Goal: Task Accomplishment & Management: Manage account settings

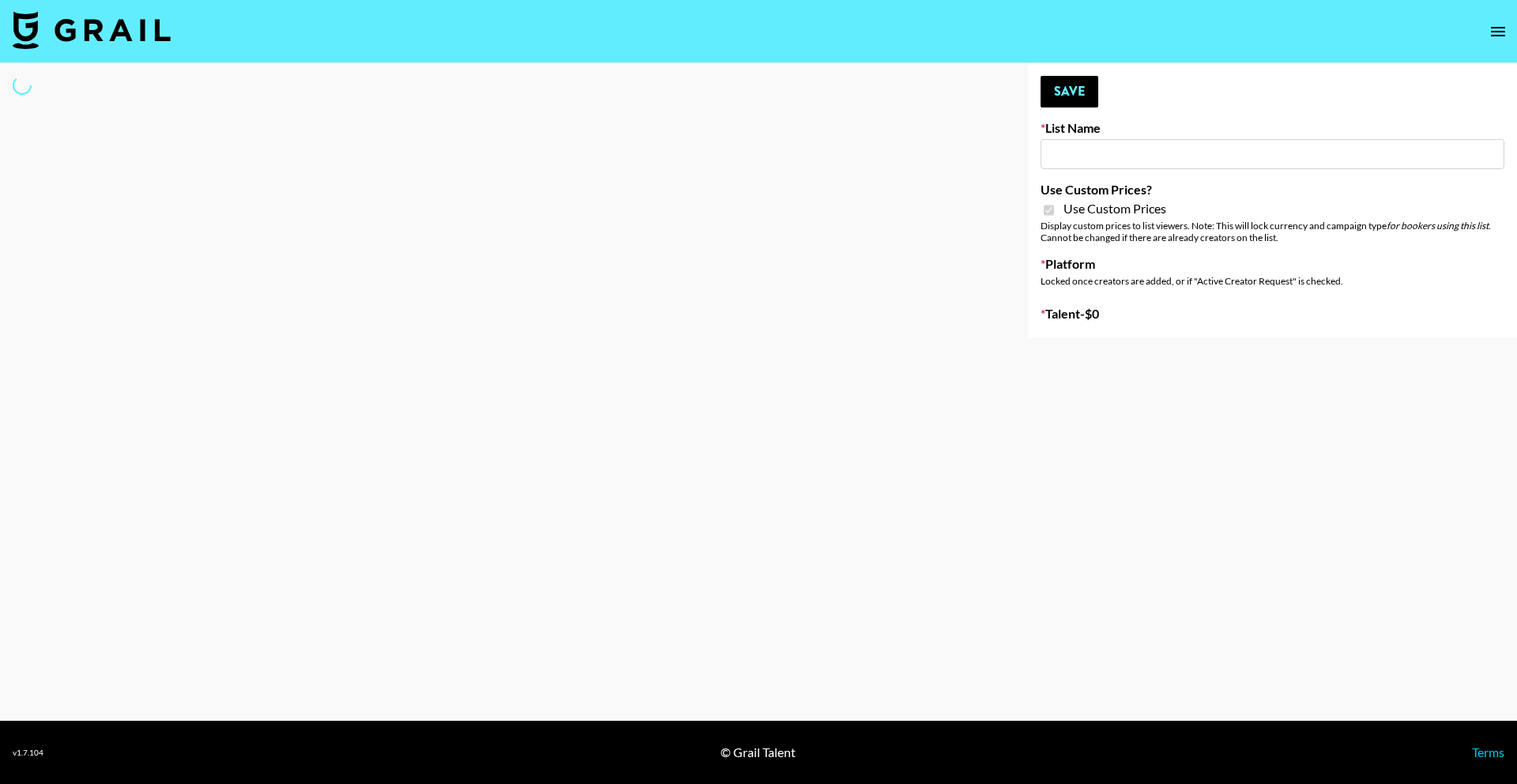
select select "Brand"
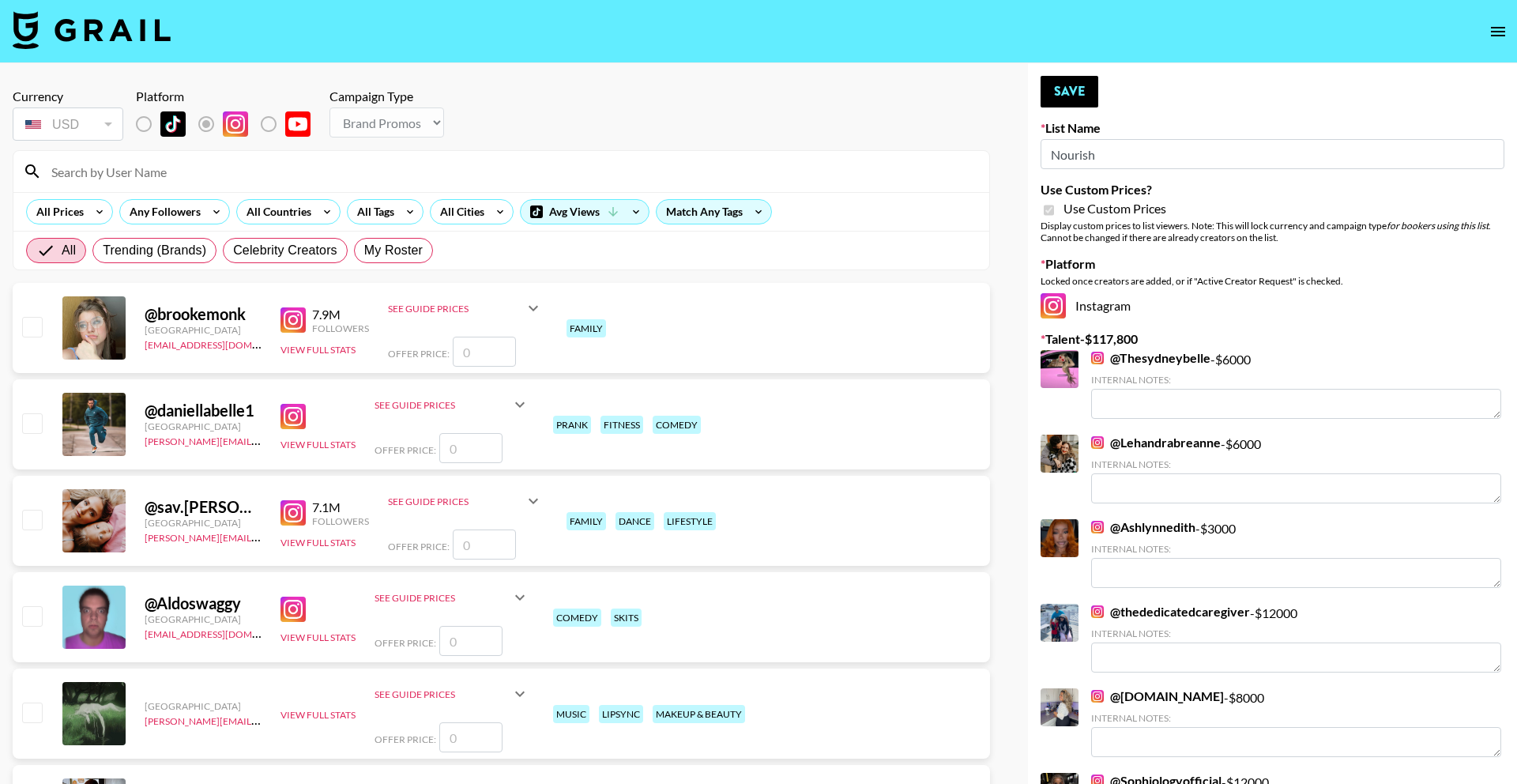
type input "Nourish"
checkbox input "true"
click at [304, 164] on input at bounding box center [510, 171] width 938 height 25
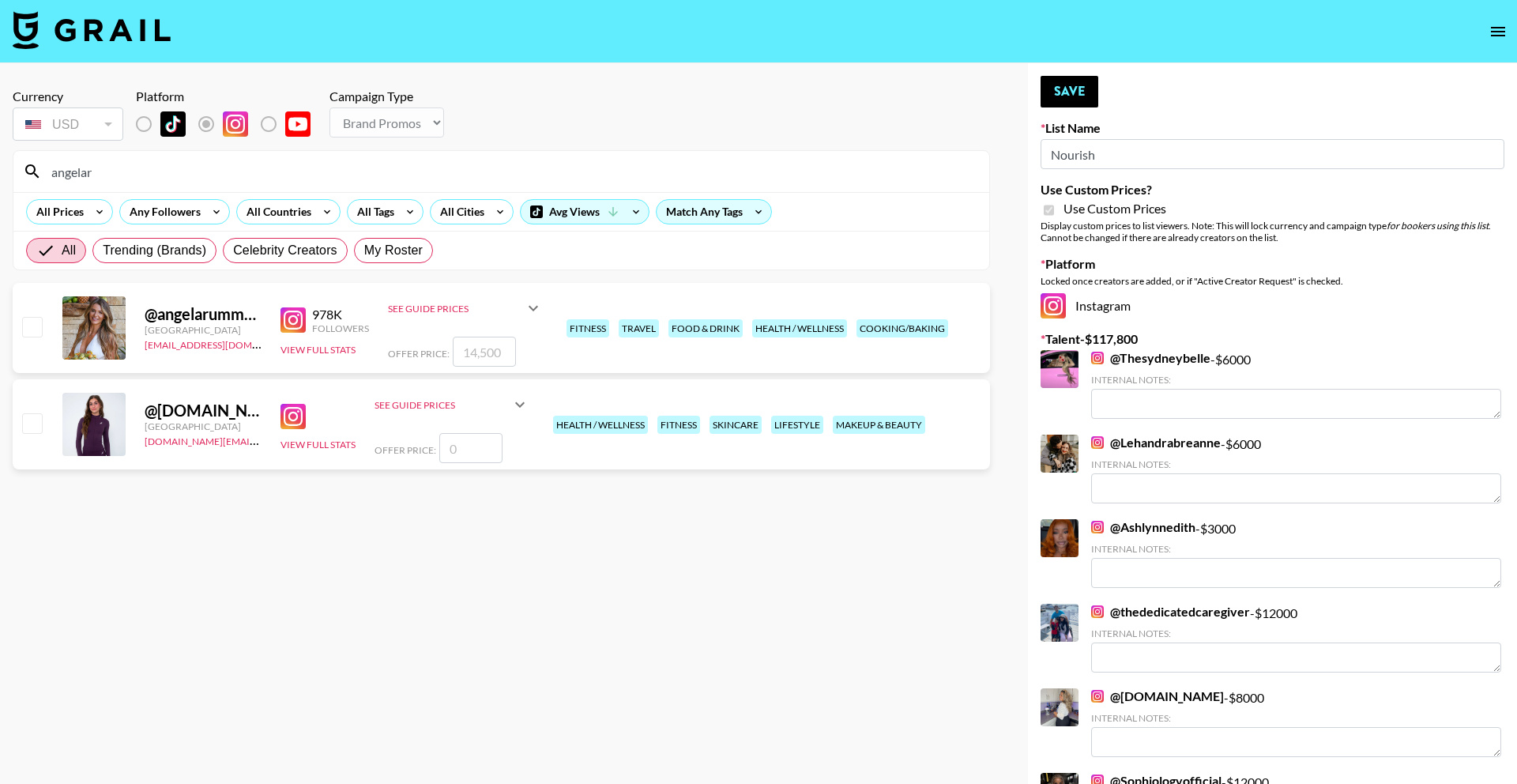
type input "angelar"
click at [491, 357] on input "number" at bounding box center [484, 351] width 63 height 30
type input "2"
checkbox input "true"
type input "20000"
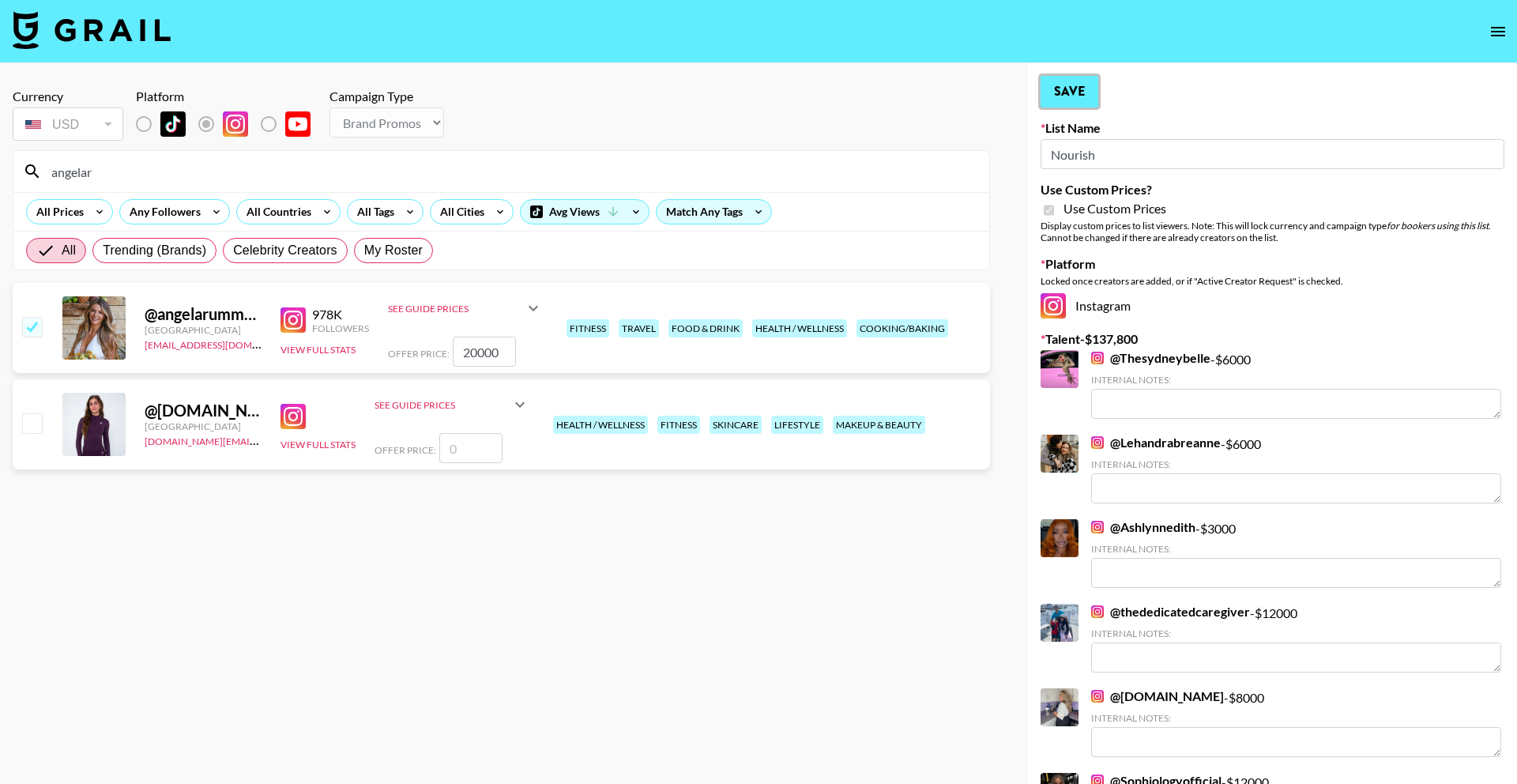
click at [1076, 90] on button "Save" at bounding box center [1069, 91] width 57 height 32
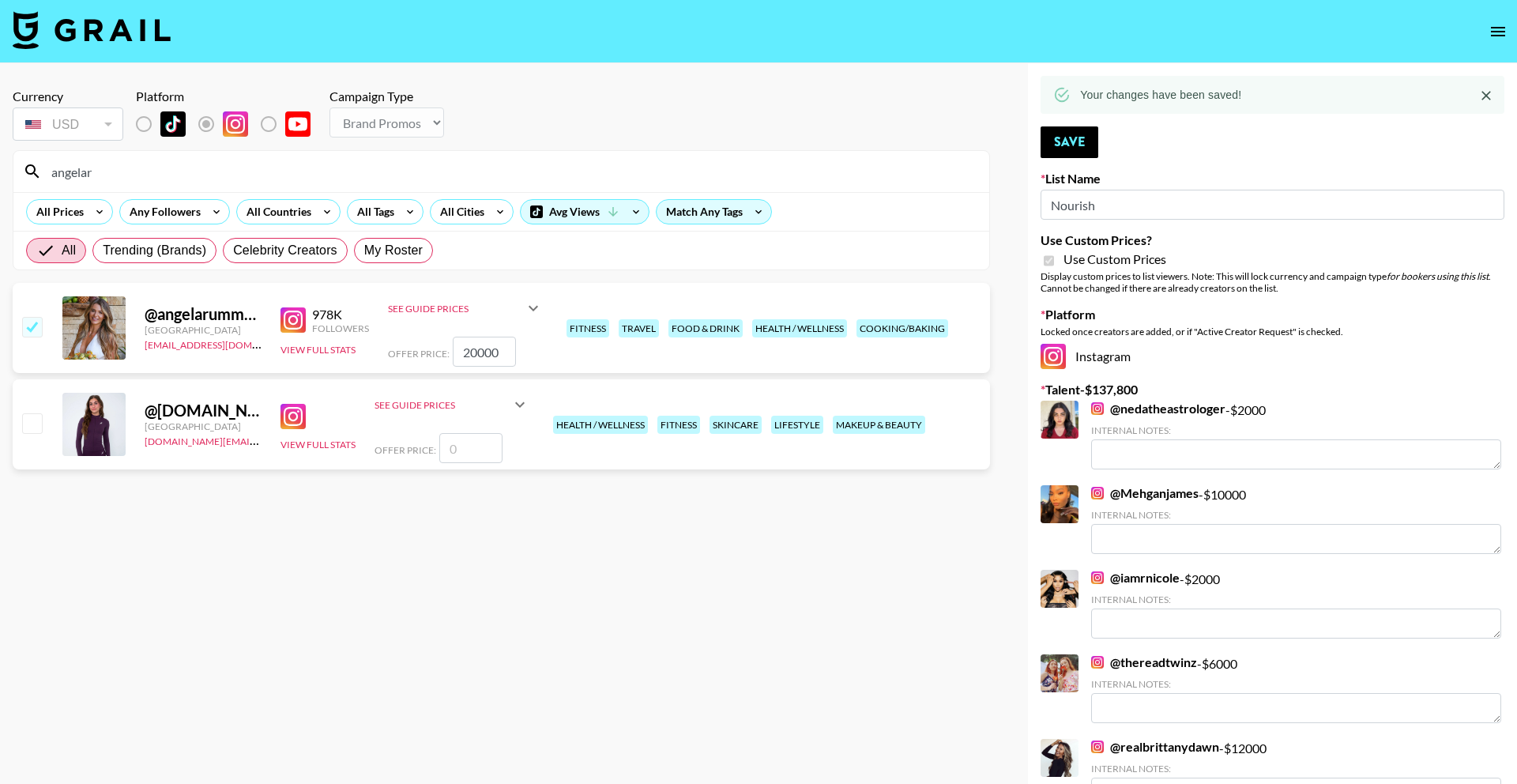
click at [467, 180] on input "angelar" at bounding box center [510, 171] width 938 height 25
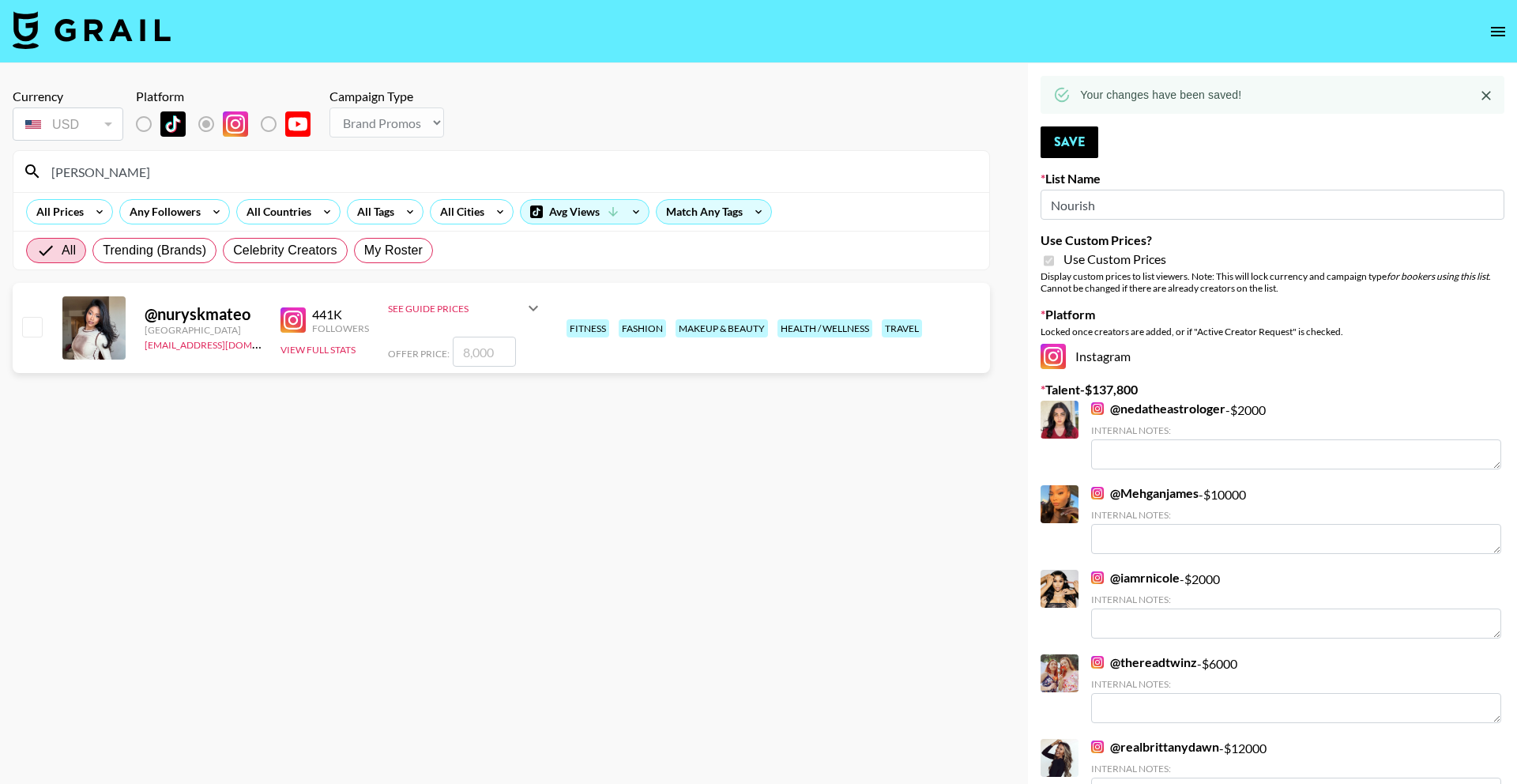
type input "[PERSON_NAME]"
click at [459, 351] on input "number" at bounding box center [484, 351] width 63 height 30
checkbox input "true"
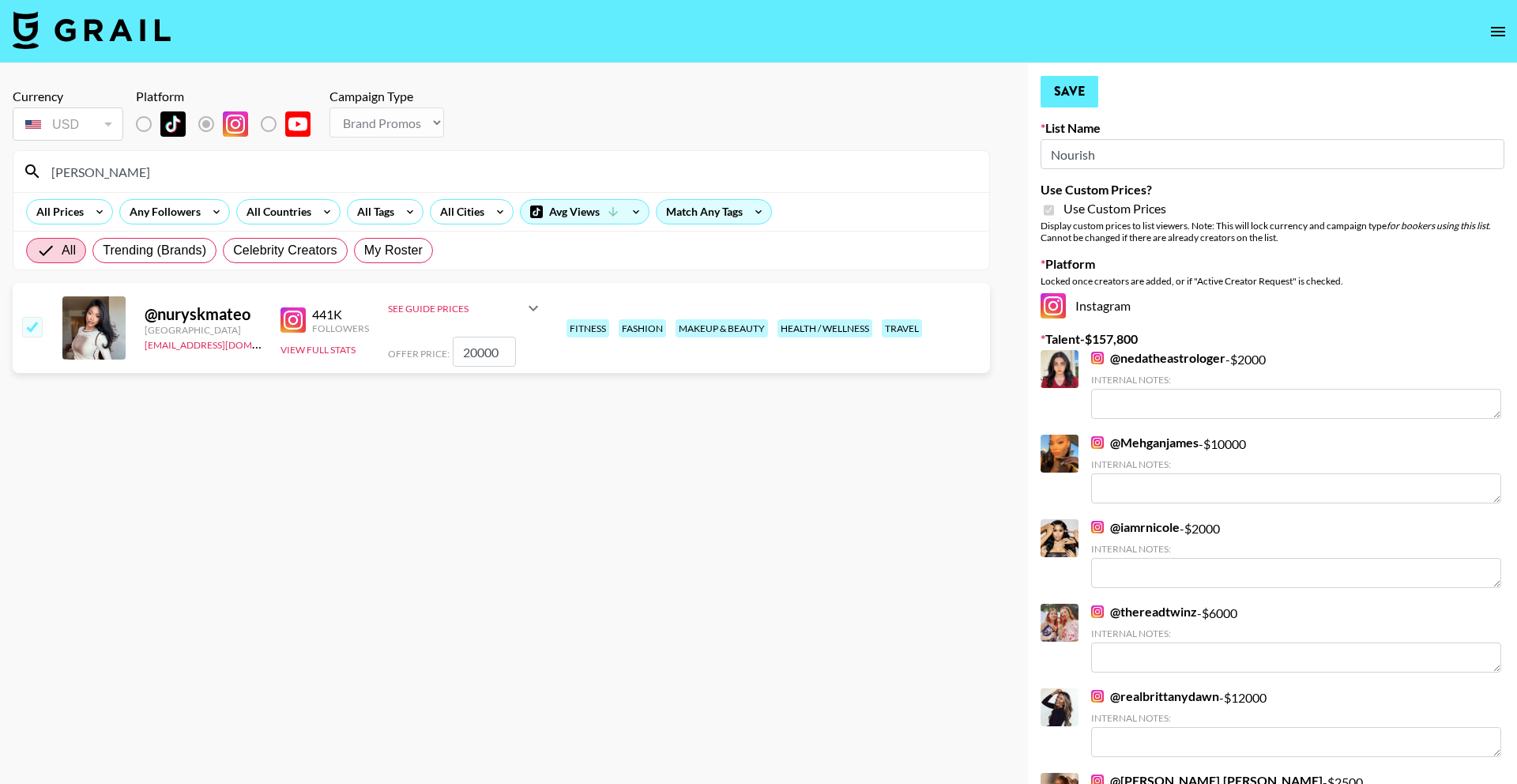
type input "20000"
click at [1083, 96] on button "Save" at bounding box center [1069, 91] width 57 height 32
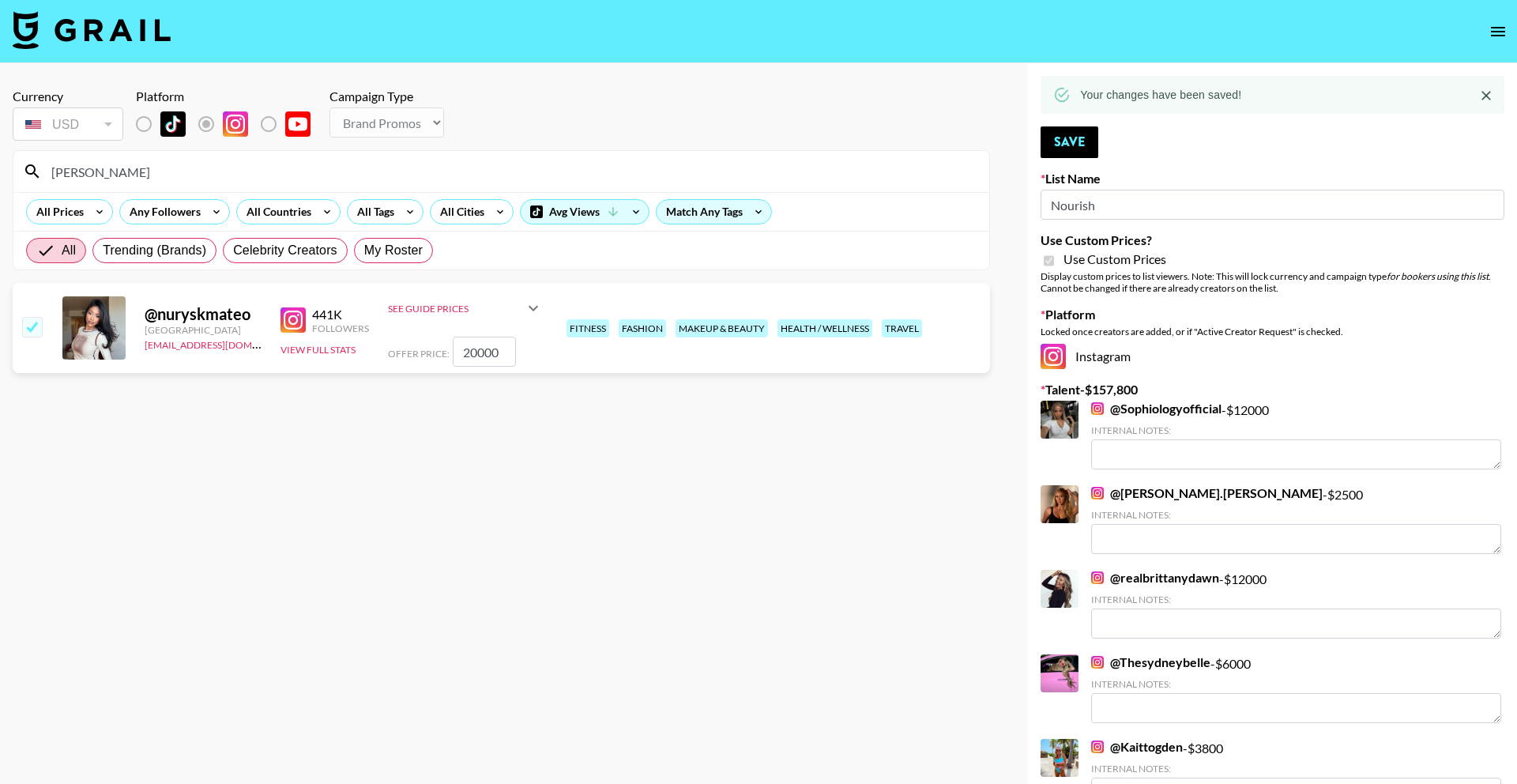
click at [662, 172] on input "[PERSON_NAME]" at bounding box center [510, 171] width 938 height 25
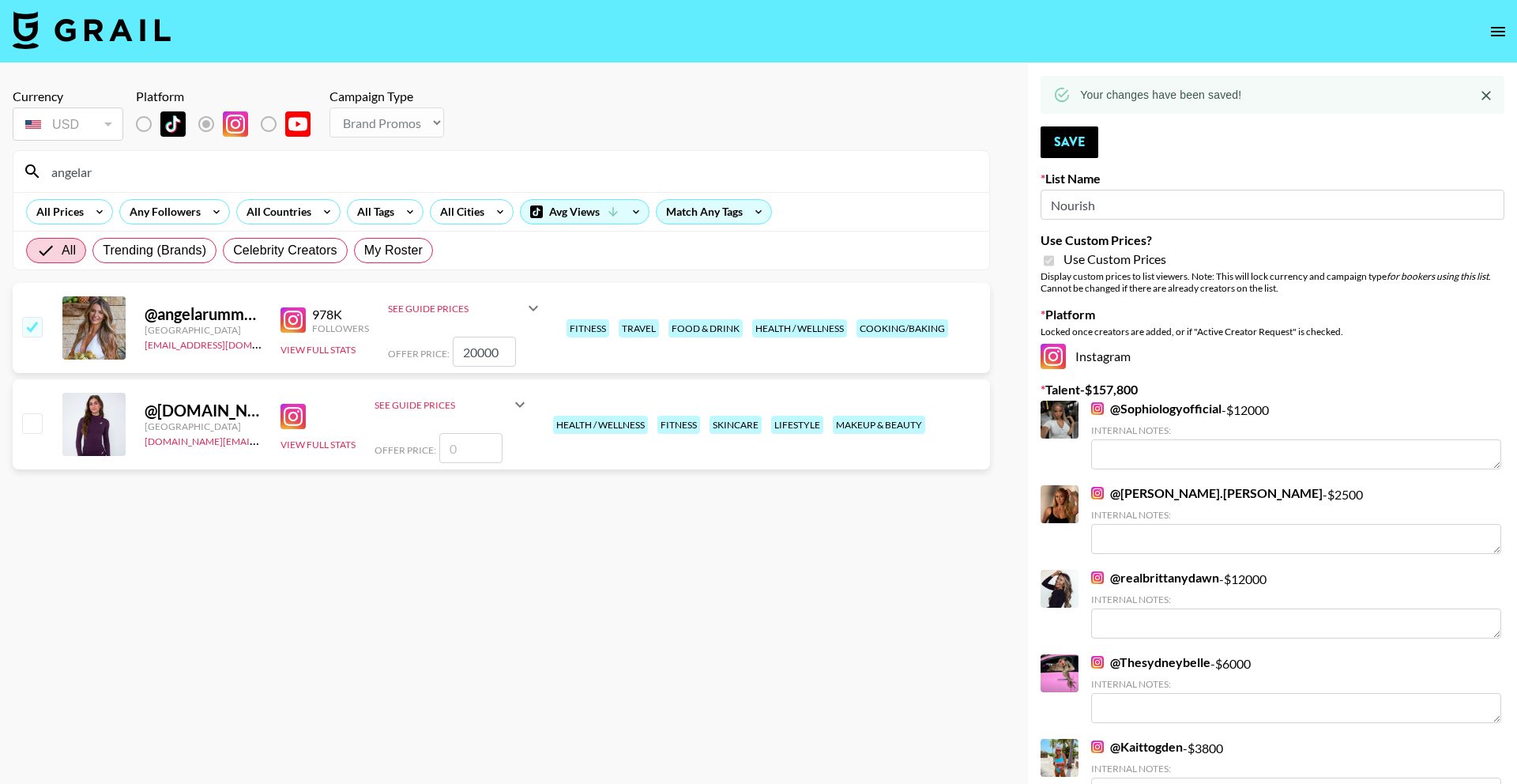
type input "angelar"
click at [465, 339] on input "20000" at bounding box center [484, 351] width 63 height 30
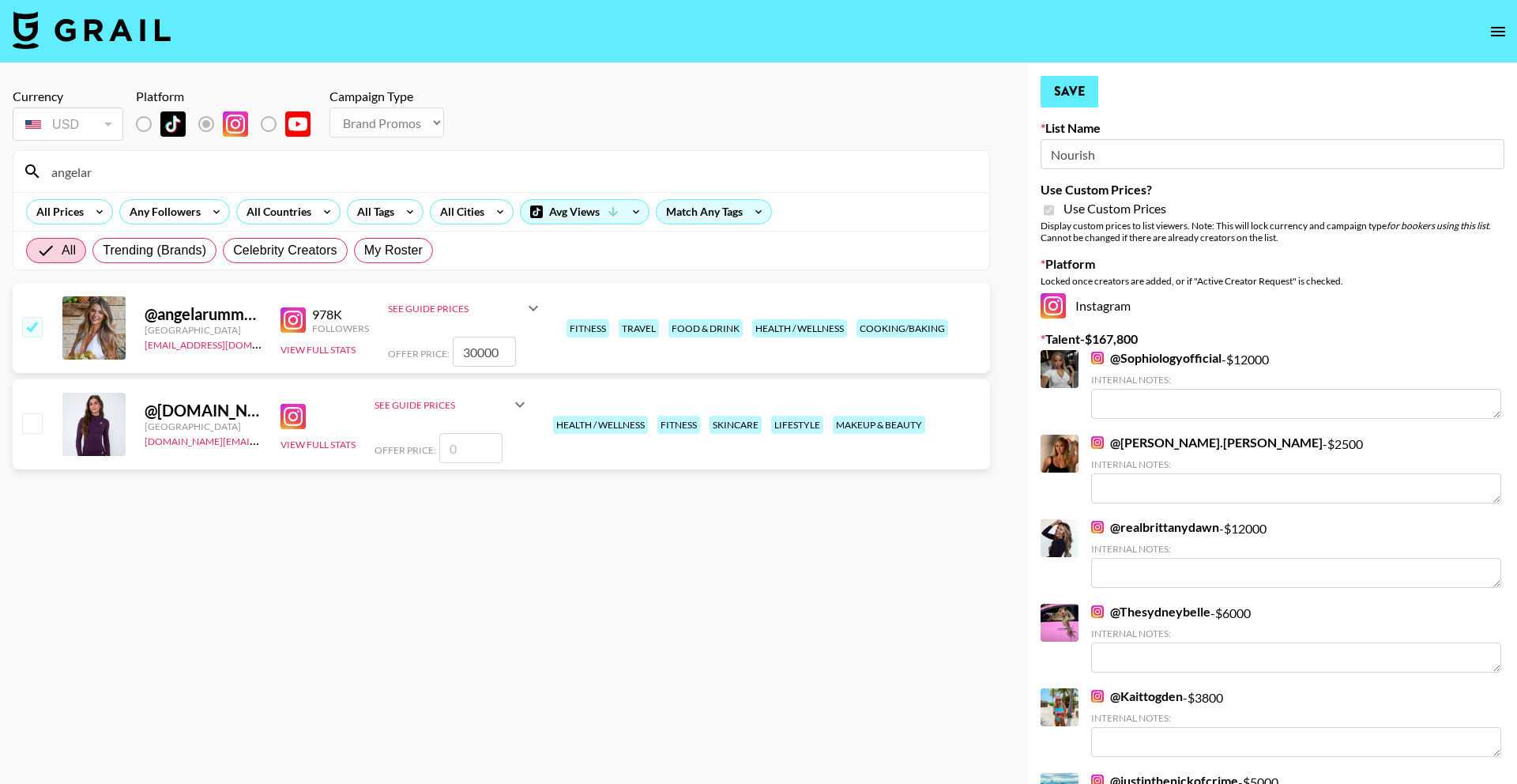
type input "30000"
click at [1079, 96] on button "Save" at bounding box center [1069, 91] width 57 height 32
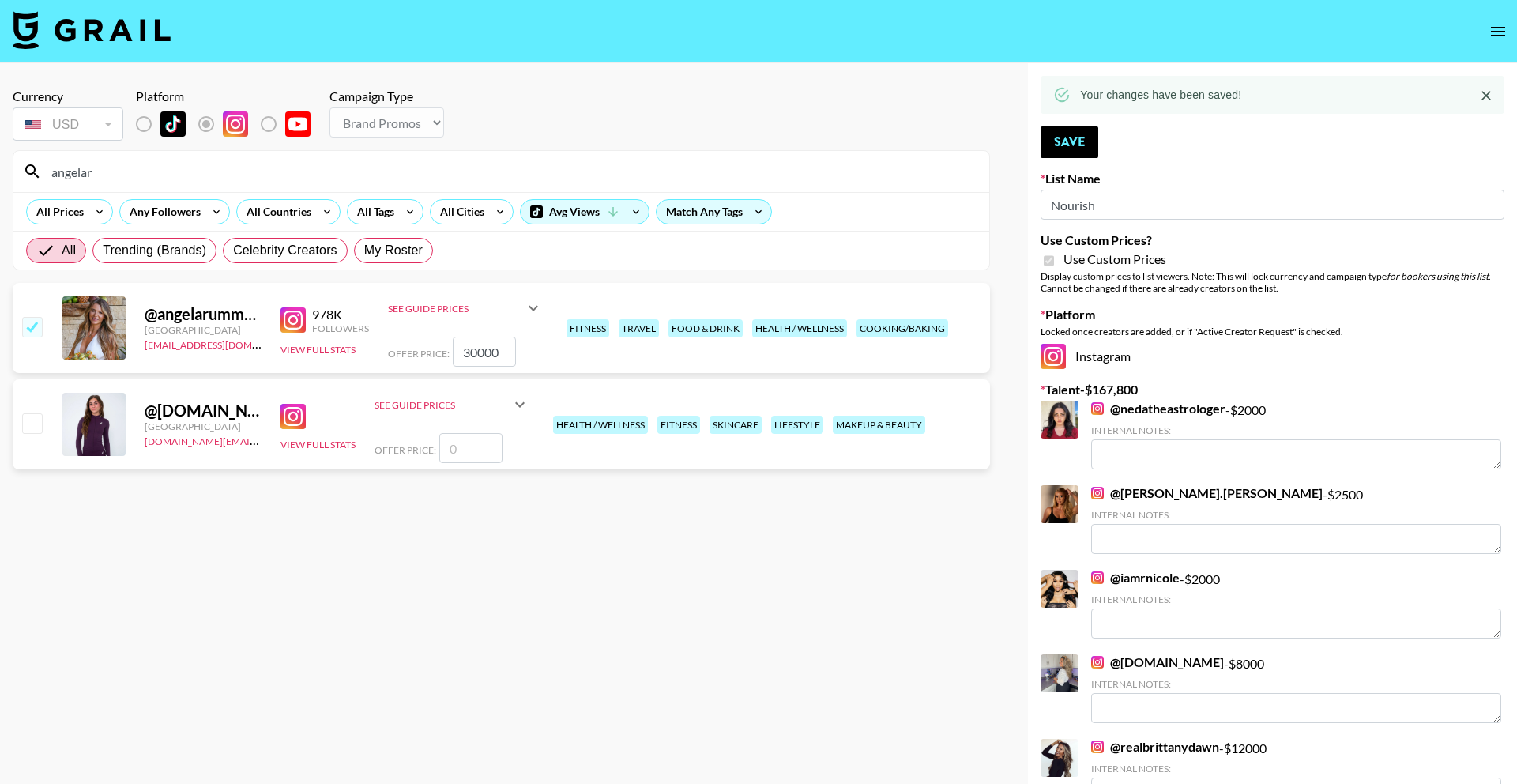
click at [341, 171] on input "angelar" at bounding box center [510, 171] width 938 height 25
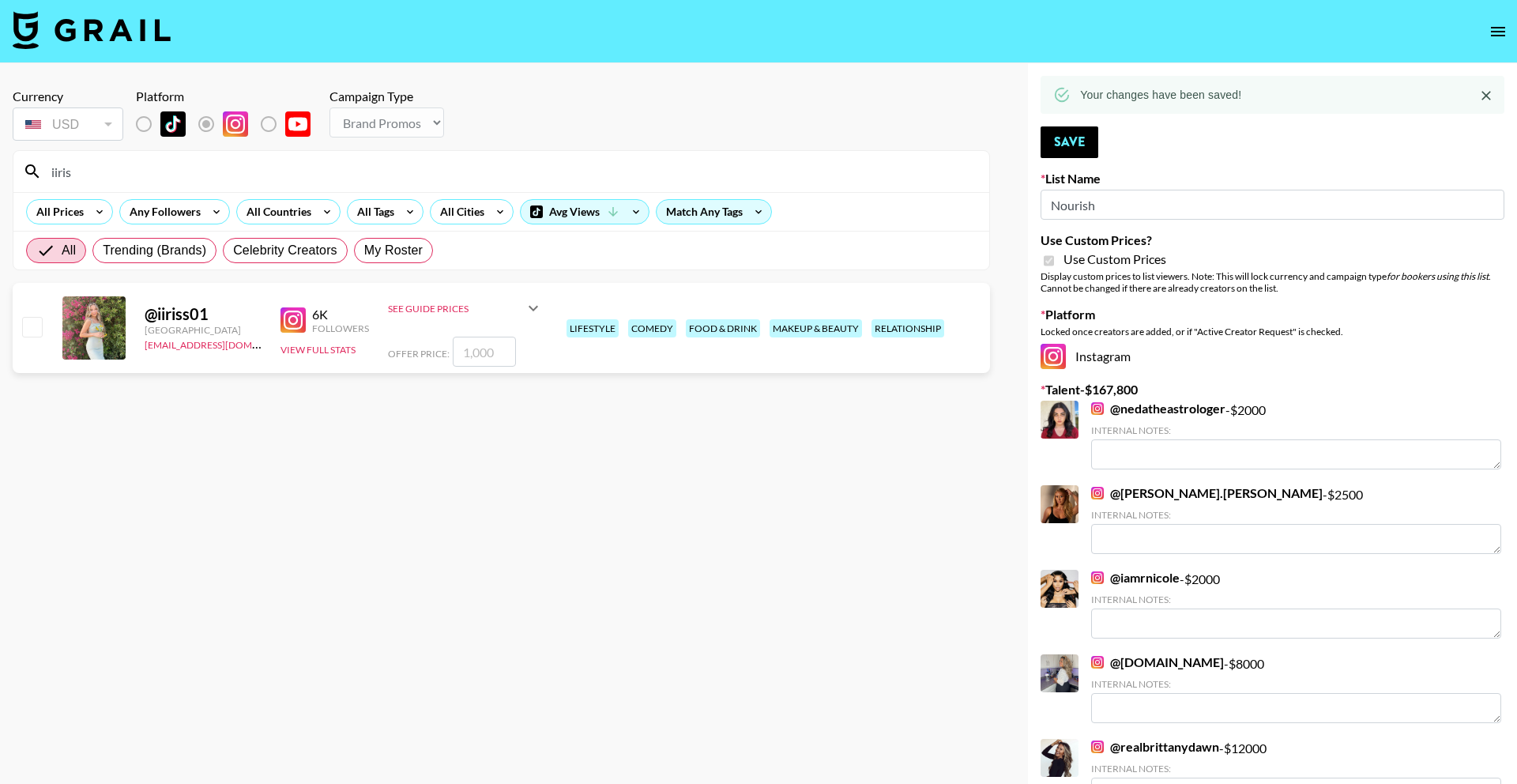
type input "iiris"
click at [479, 354] on input "number" at bounding box center [484, 351] width 63 height 30
checkbox input "true"
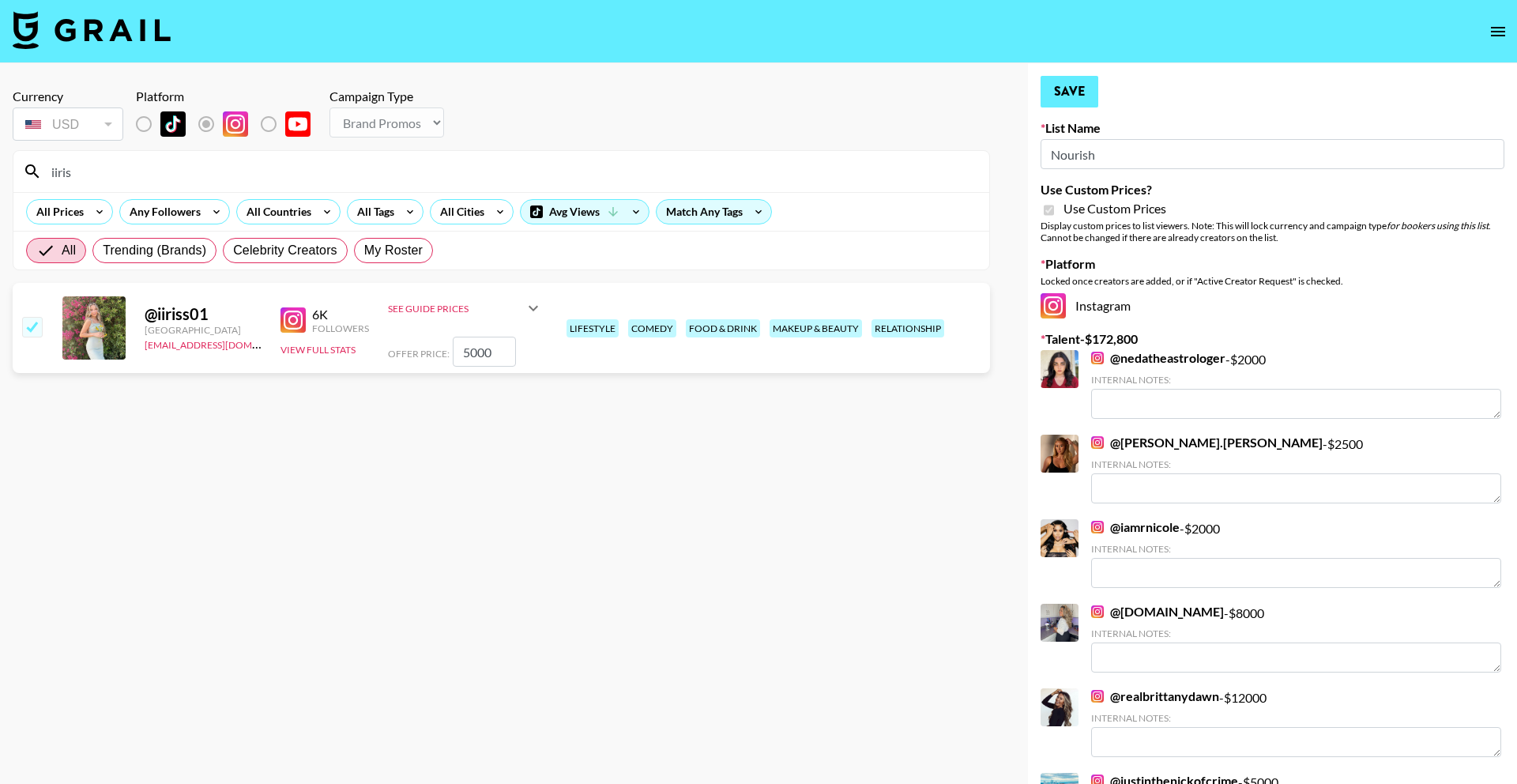
type input "5000"
click at [1059, 84] on button "Save" at bounding box center [1069, 91] width 57 height 32
